Goal: Transaction & Acquisition: Purchase product/service

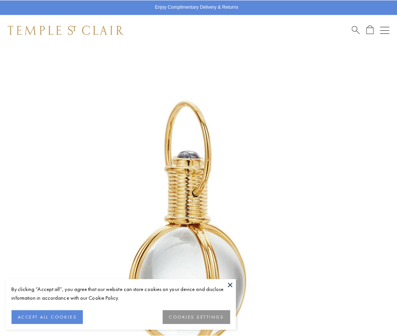
scroll to position [196, 0]
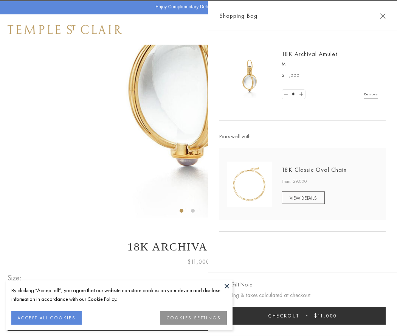
click at [302, 315] on button "Checkout $11,000" at bounding box center [302, 316] width 166 height 18
